Goal: Task Accomplishment & Management: Use online tool/utility

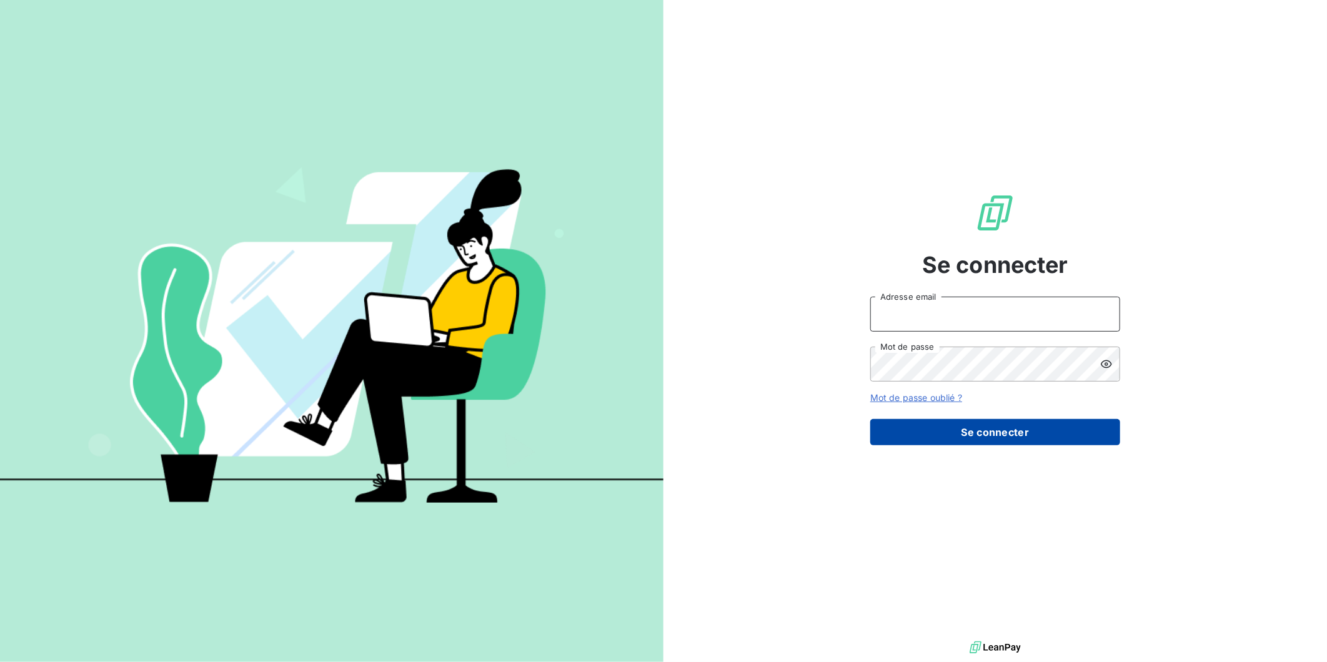
type input "[EMAIL_ADDRESS][DOMAIN_NAME]"
click at [975, 440] on button "Se connecter" at bounding box center [995, 432] width 250 height 26
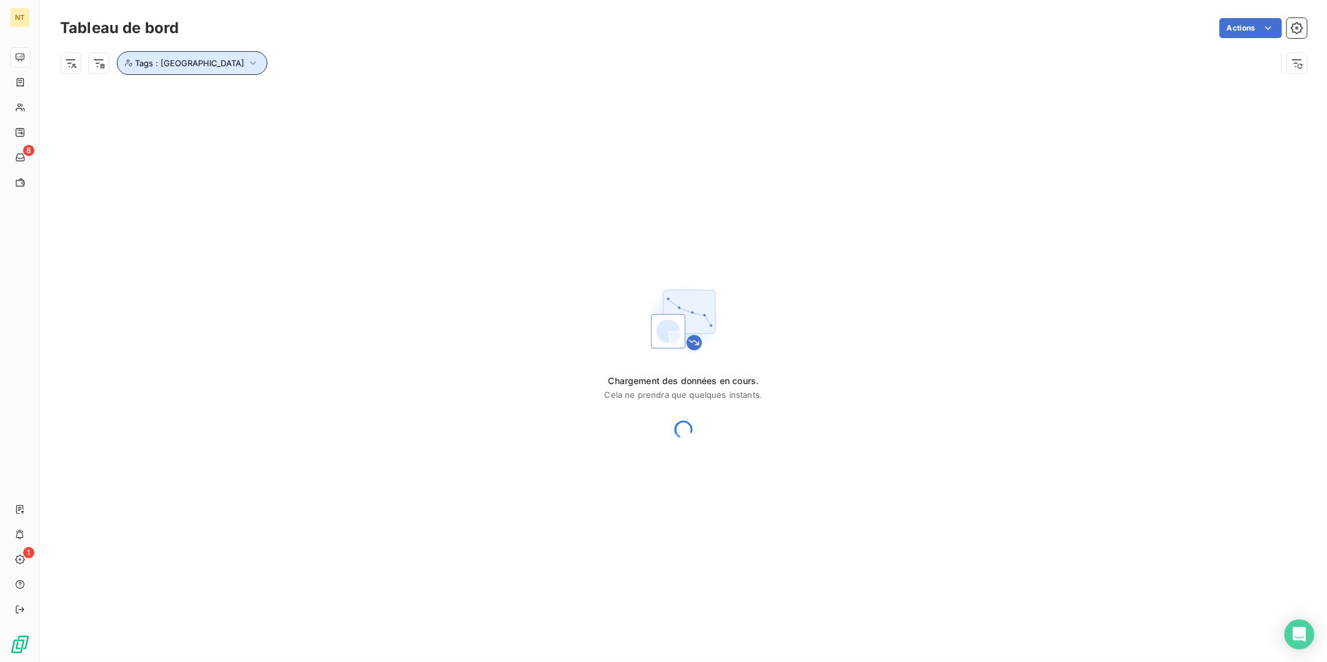
click at [247, 63] on icon "button" at bounding box center [253, 63] width 12 height 12
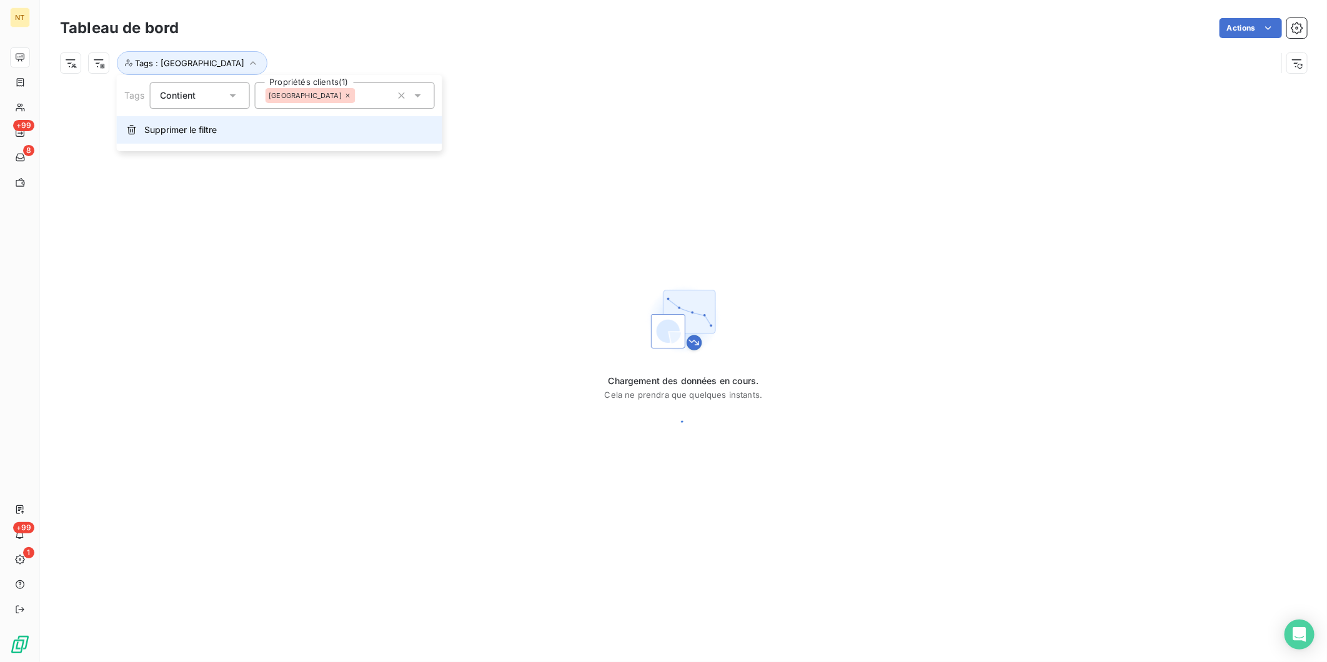
click at [192, 122] on button "Supprimer le filtre" at bounding box center [279, 129] width 325 height 27
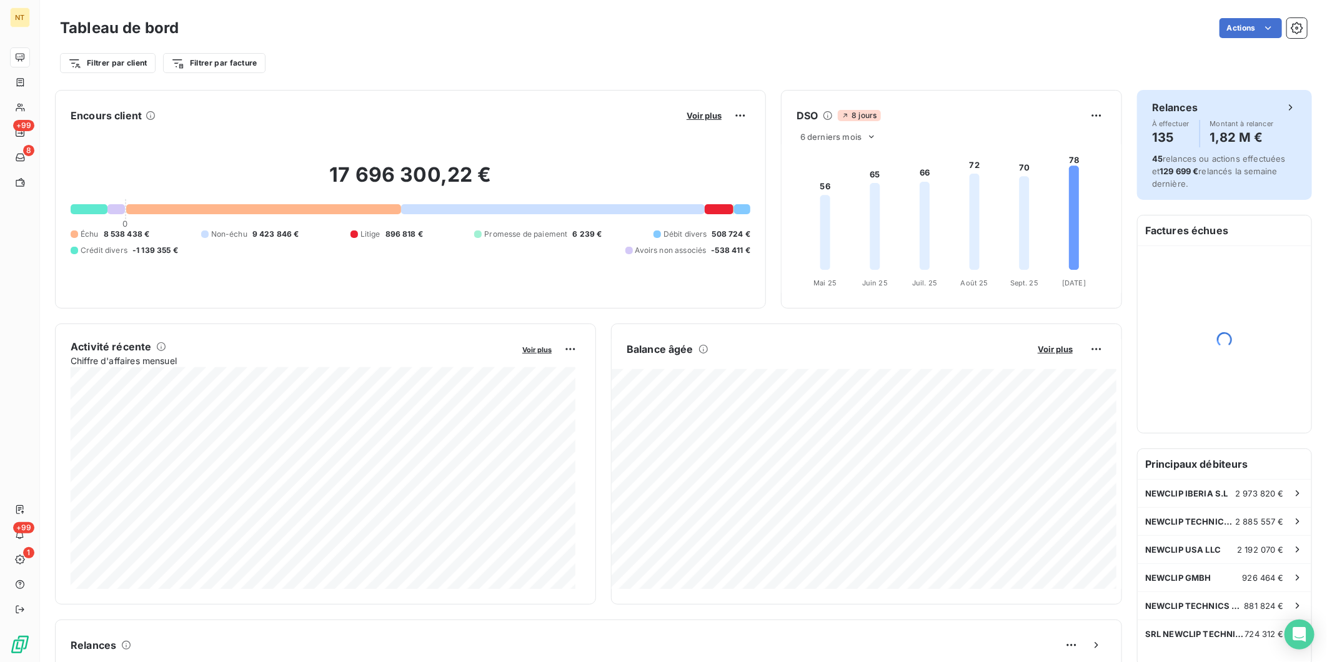
click at [1284, 111] on icon at bounding box center [1290, 107] width 12 height 12
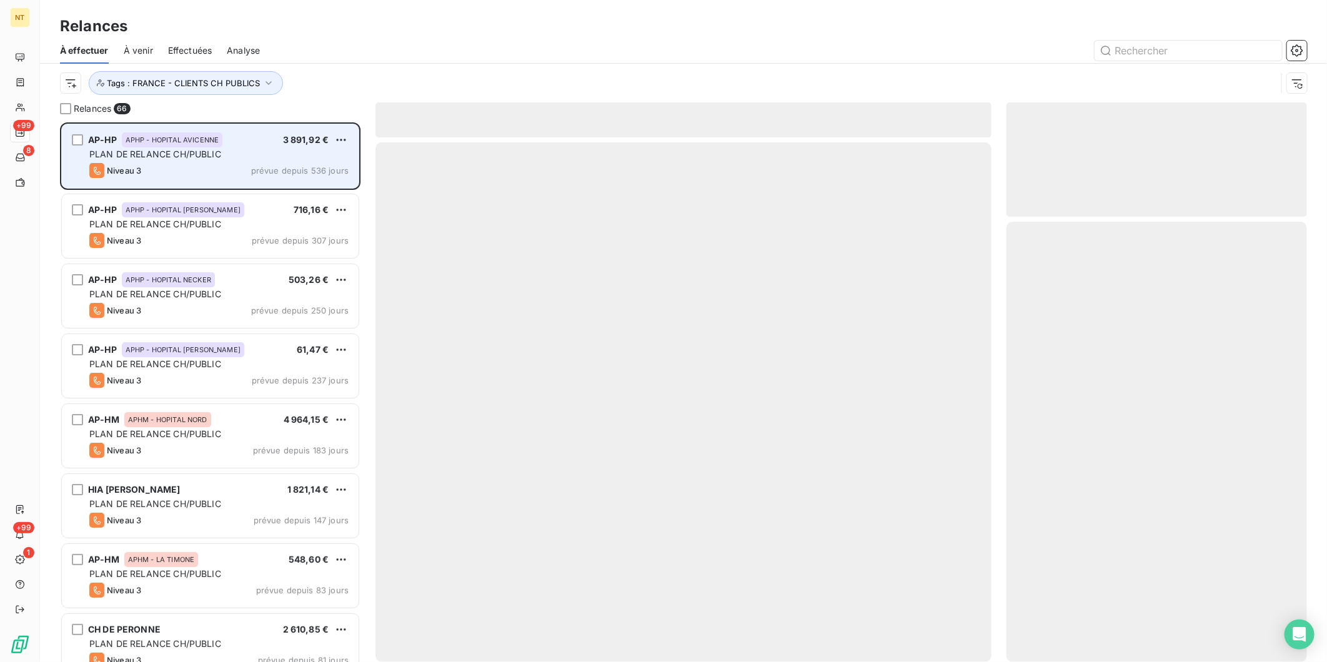
scroll to position [529, 290]
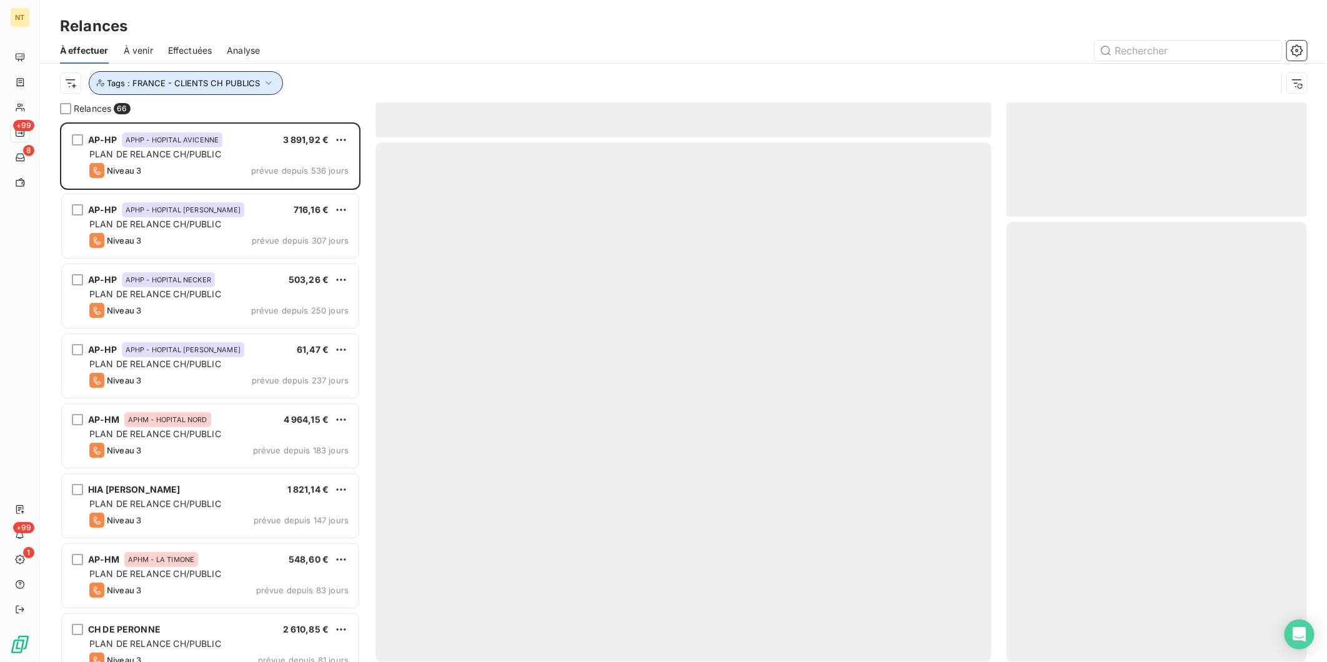
click at [190, 79] on span "Tags : FRANCE - CLIENTS CH PUBLICS" at bounding box center [183, 83] width 153 height 10
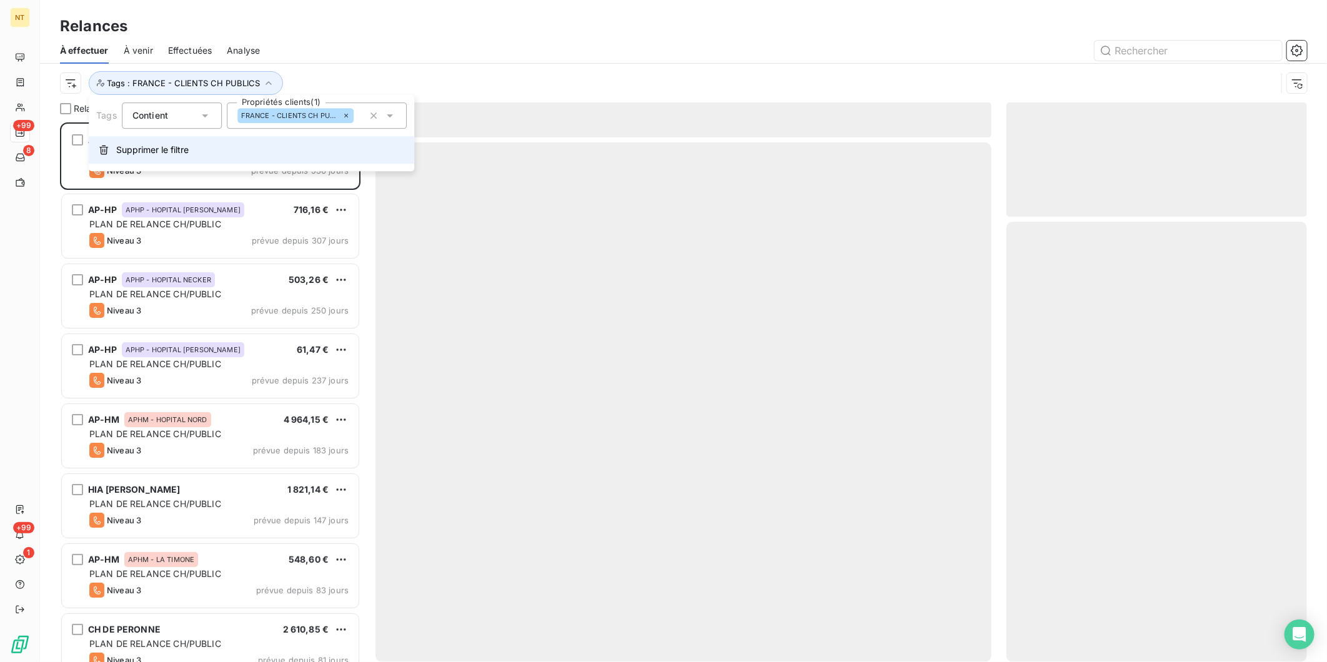
click at [155, 145] on span "Supprimer le filtre" at bounding box center [152, 150] width 72 height 12
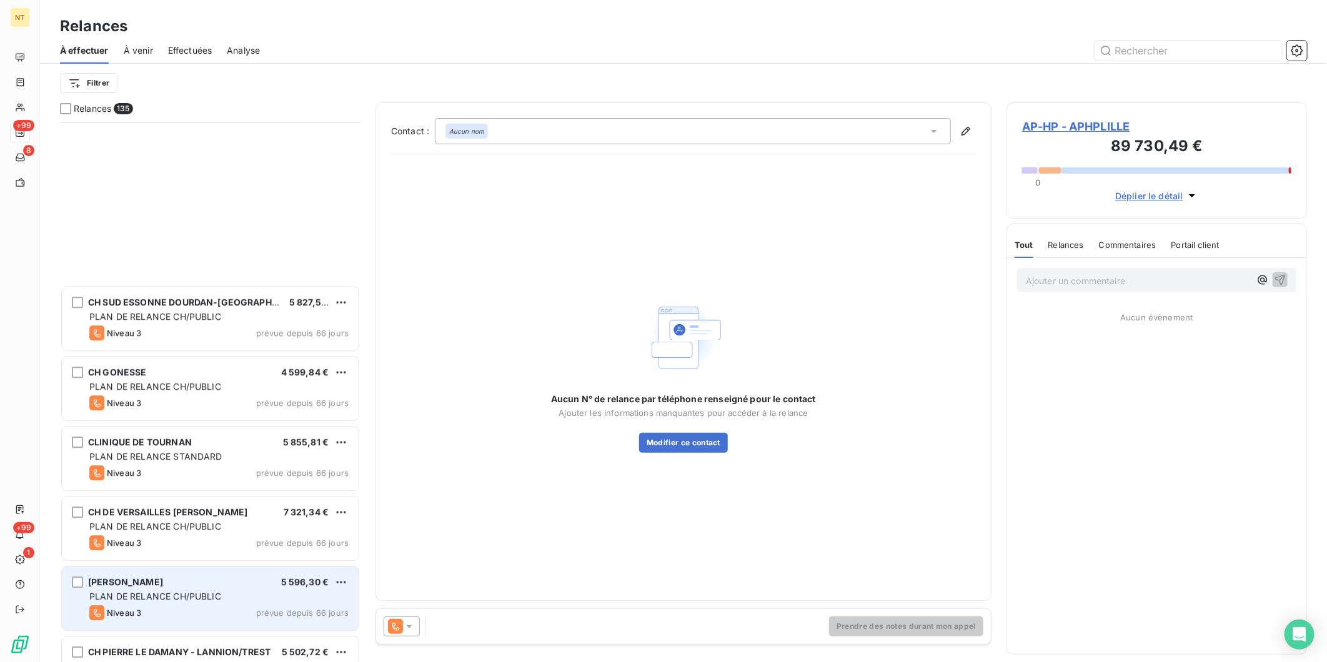
scroll to position [2430, 0]
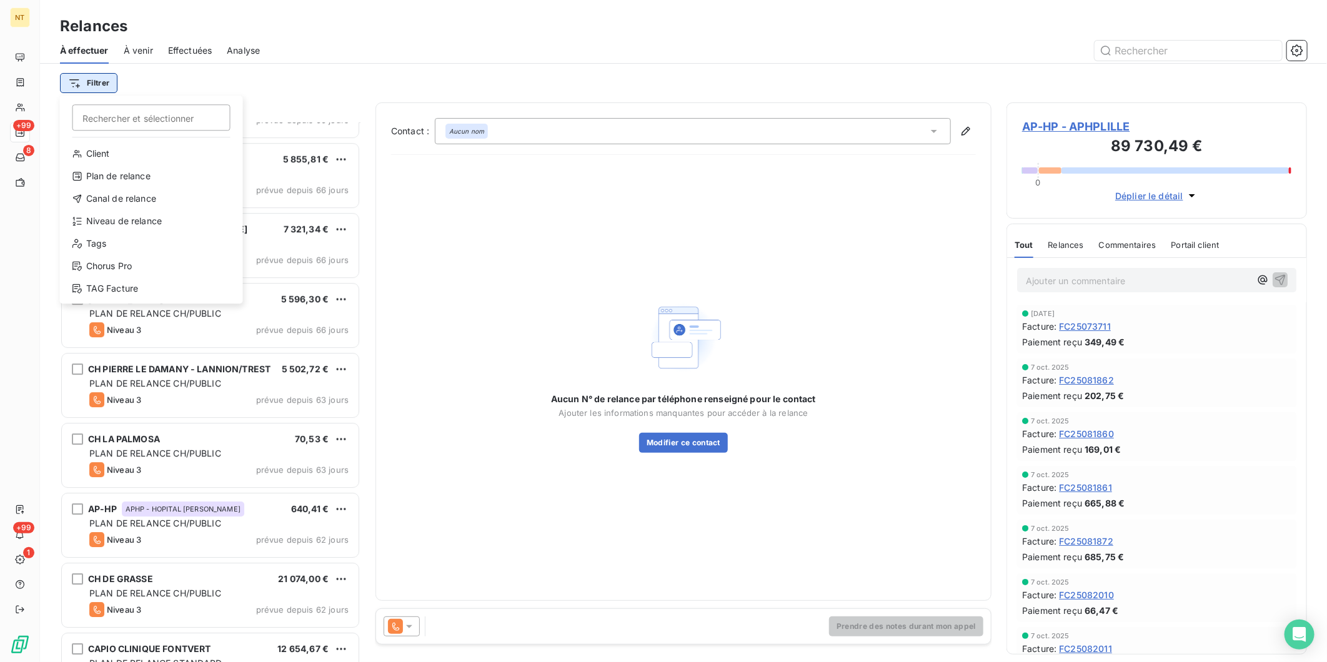
click at [102, 84] on html "NT +99 8 +99 1 Relances À effectuer À venir Effectuées Analyse Filtrer Recherch…" at bounding box center [663, 331] width 1327 height 662
click at [126, 155] on div "Client" at bounding box center [151, 154] width 173 height 20
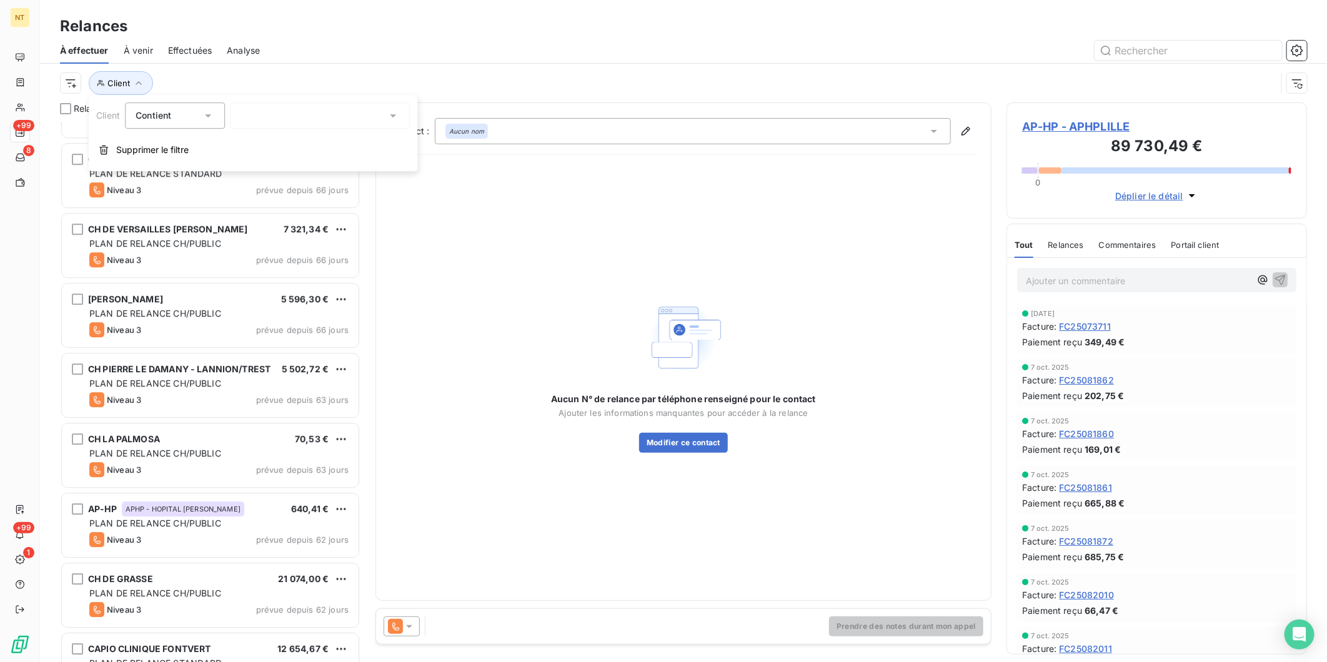
click at [283, 115] on div at bounding box center [320, 115] width 180 height 26
click at [146, 150] on span "Supprimer le filtre" at bounding box center [152, 150] width 72 height 12
click at [96, 87] on html "NT +99 8 +99 1 Relances À effectuer À venir Effectuées Analyse Filtrer Relances…" at bounding box center [663, 331] width 1327 height 662
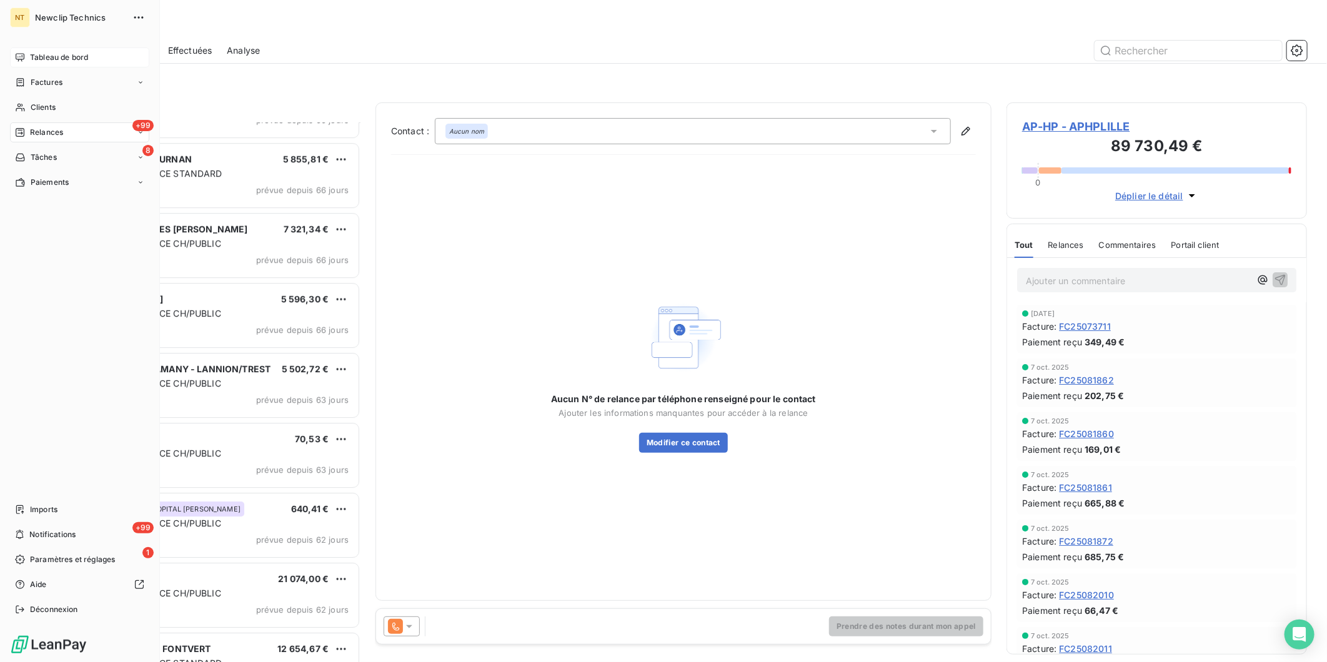
click at [17, 51] on html "NT Newclip Technics Tableau de bord Factures Clients +99 Relances 8 Tâches Paie…" at bounding box center [663, 331] width 1327 height 662
click at [12, 54] on div "Tableau de bord" at bounding box center [79, 57] width 139 height 20
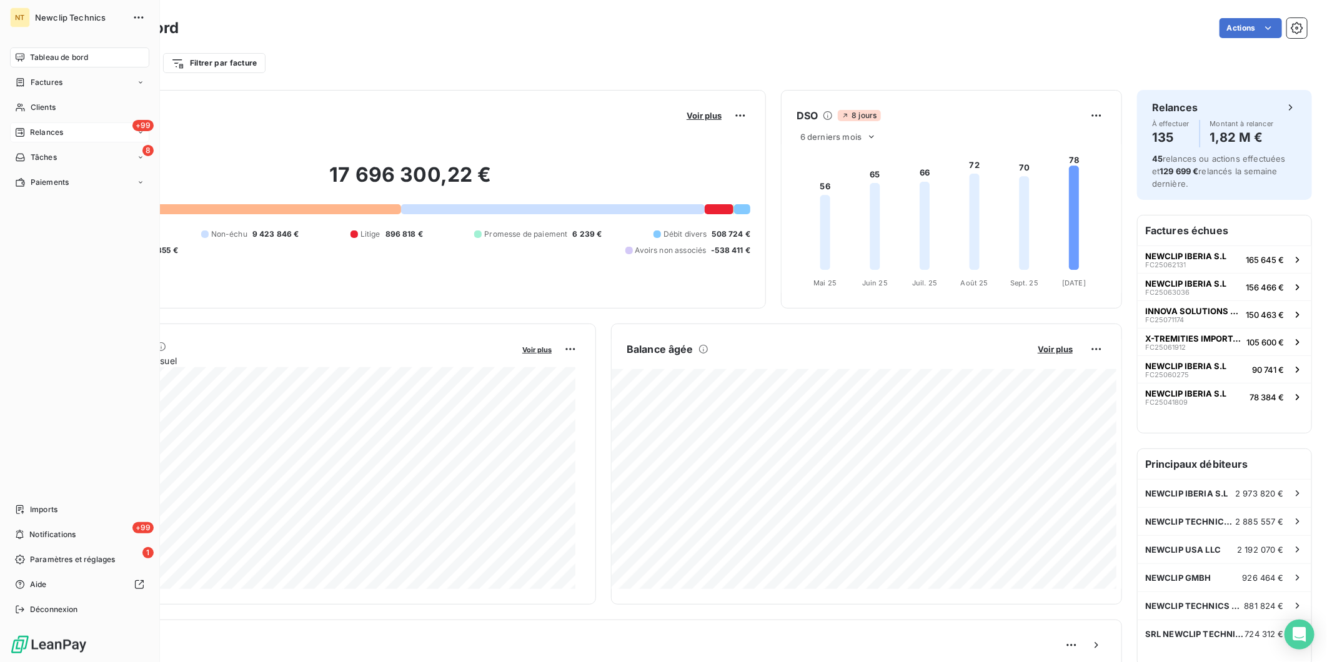
click at [44, 134] on span "Relances" at bounding box center [46, 132] width 33 height 11
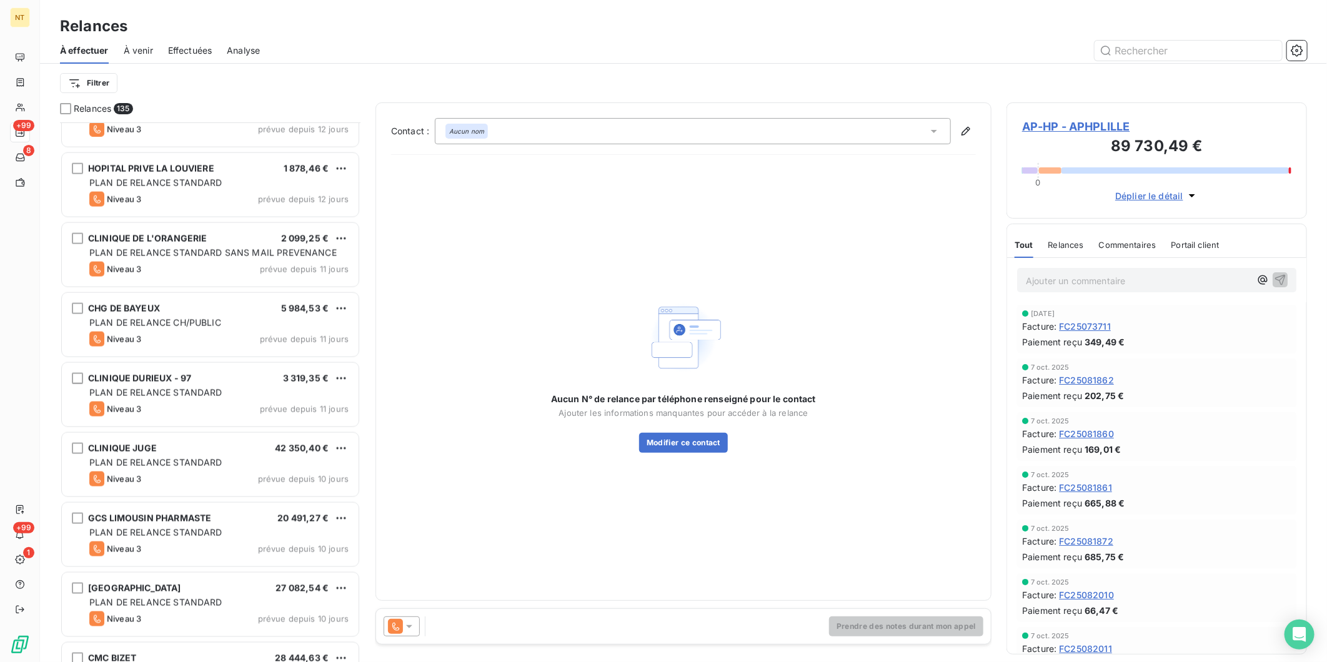
scroll to position [6824, 0]
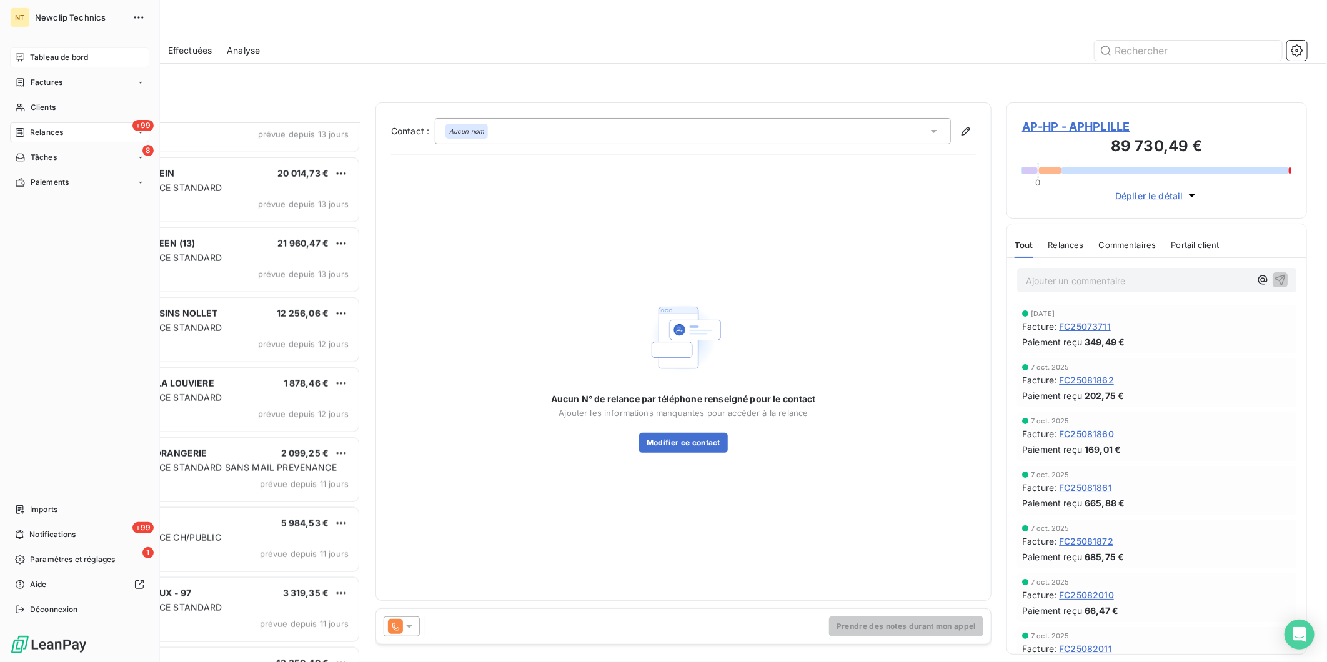
click at [21, 64] on div "Tableau de bord" at bounding box center [79, 57] width 139 height 20
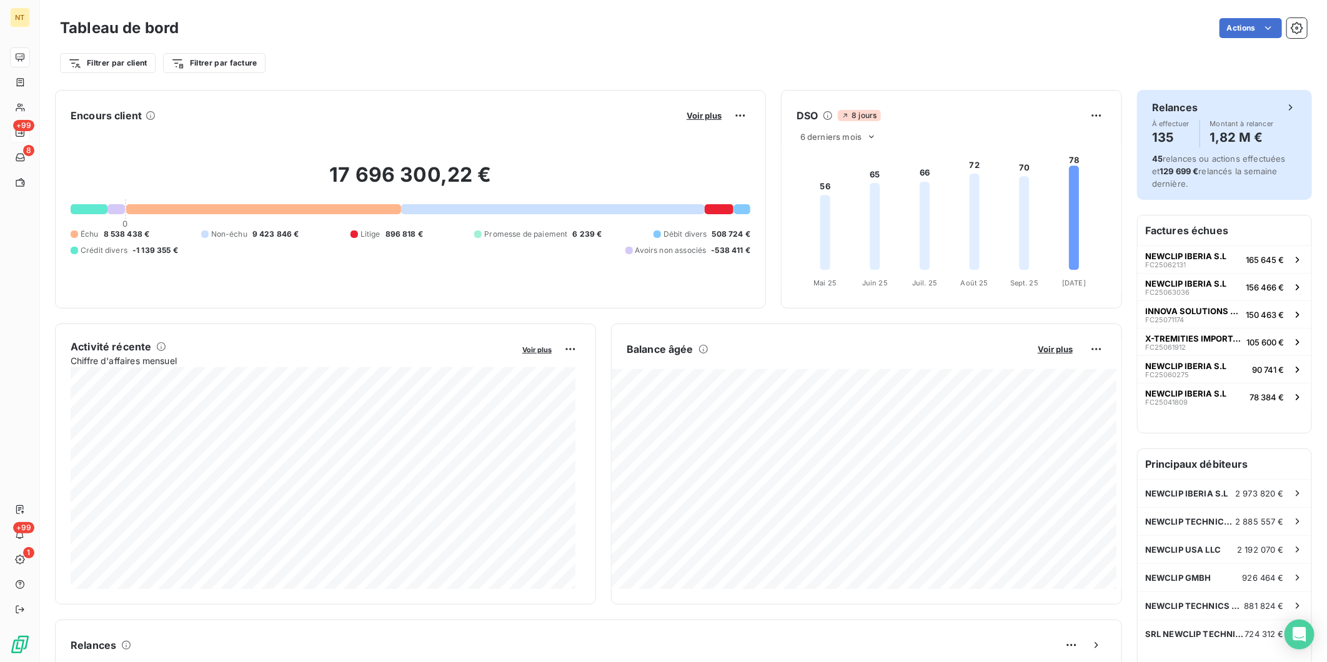
click at [1261, 117] on div "Relances À effectuer 135 Montant à relancer 1,82 M €" at bounding box center [1224, 123] width 145 height 47
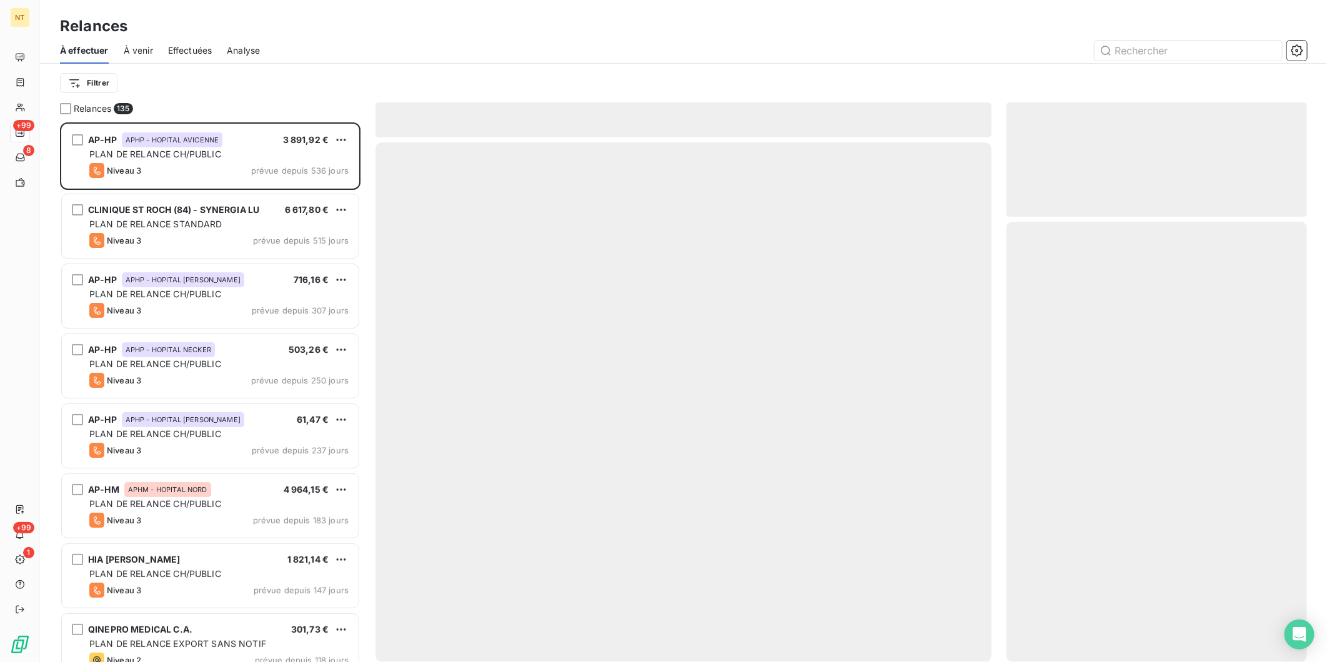
scroll to position [529, 290]
